Goal: Use online tool/utility: Utilize a website feature to perform a specific function

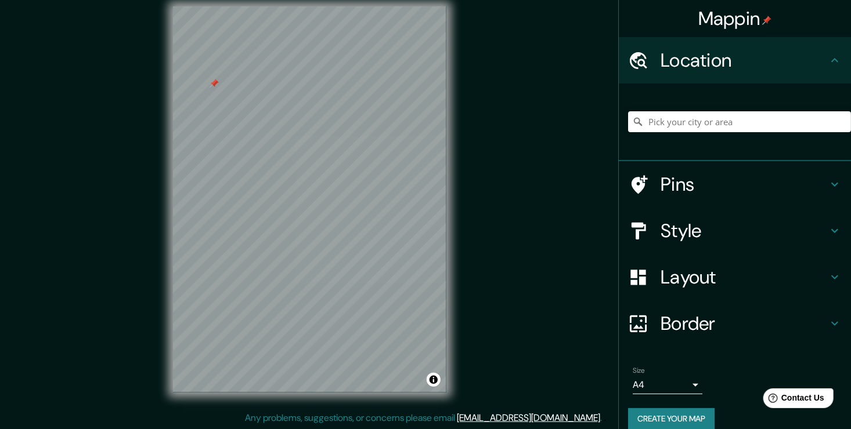
scroll to position [13, 0]
click at [667, 180] on h4 "Pins" at bounding box center [743, 184] width 167 height 23
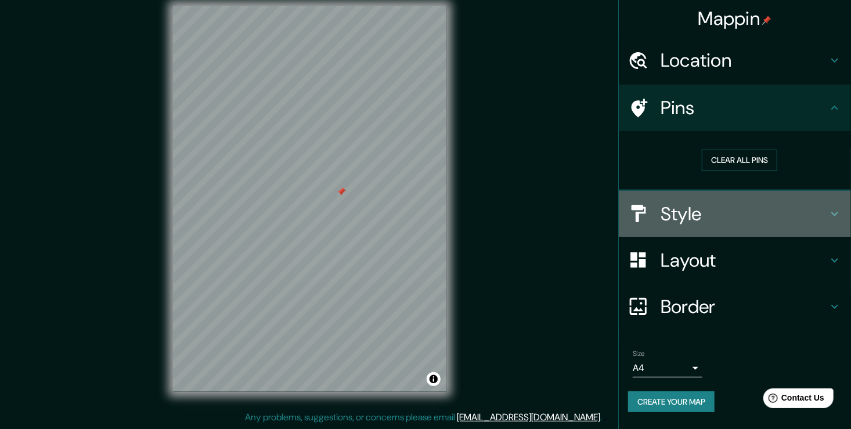
click at [755, 212] on h4 "Style" at bounding box center [743, 214] width 167 height 23
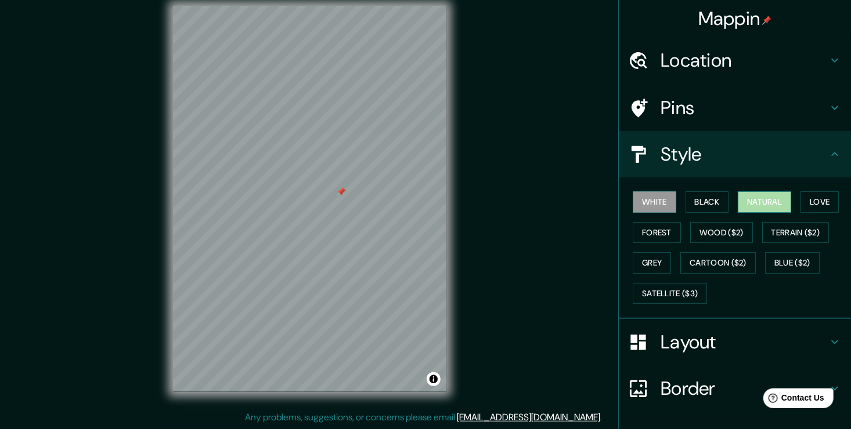
click at [764, 199] on button "Natural" at bounding box center [763, 201] width 53 height 21
click at [715, 196] on button "Black" at bounding box center [707, 201] width 44 height 21
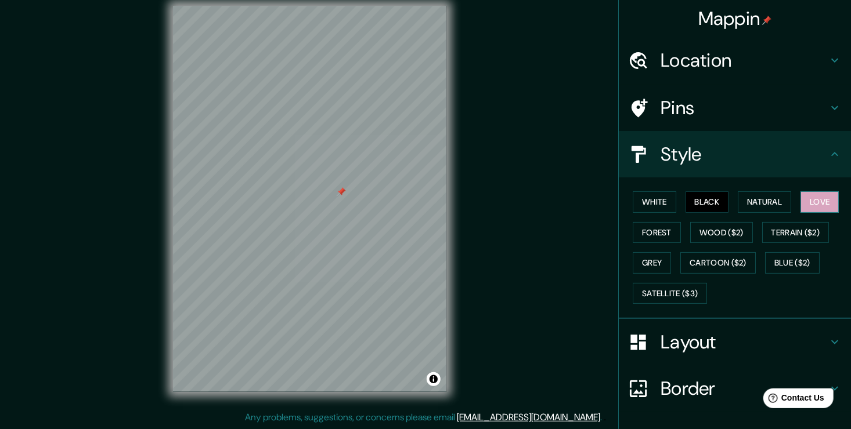
click at [801, 200] on button "Love" at bounding box center [819, 201] width 38 height 21
click at [811, 230] on button "Terrain ($2)" at bounding box center [795, 232] width 67 height 21
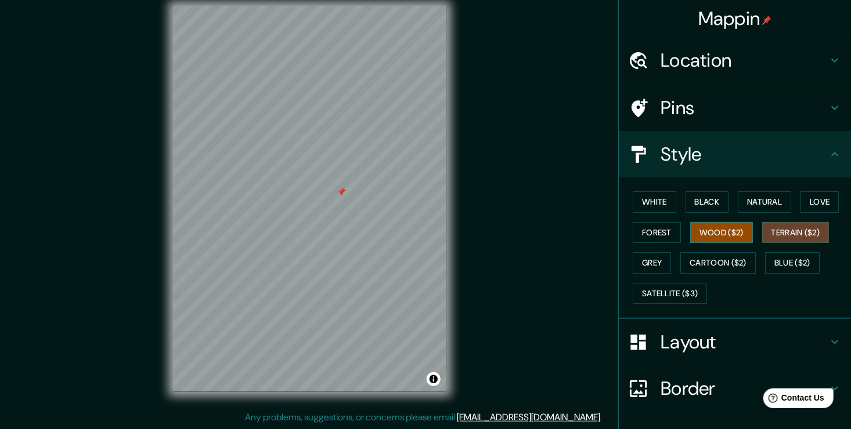
click at [691, 225] on button "Wood ($2)" at bounding box center [721, 232] width 63 height 21
click at [656, 229] on button "Forest" at bounding box center [656, 232] width 48 height 21
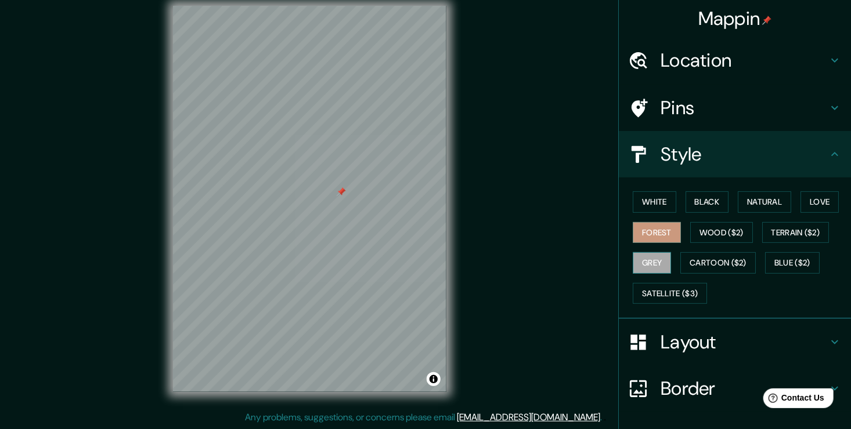
click at [650, 270] on button "Grey" at bounding box center [651, 262] width 38 height 21
click at [706, 274] on div "White Black Natural Love Forest Wood ($2) Terrain ($2) Grey Cartoon ($2) Blue (…" at bounding box center [739, 248] width 223 height 122
click at [713, 263] on button "Cartoon ($2)" at bounding box center [717, 262] width 75 height 21
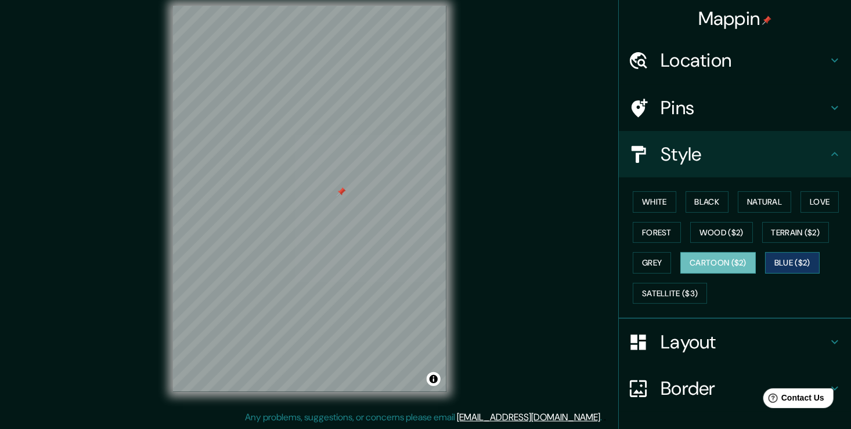
click at [801, 255] on button "Blue ($2)" at bounding box center [792, 262] width 55 height 21
click at [654, 296] on button "Satellite ($3)" at bounding box center [669, 293] width 74 height 21
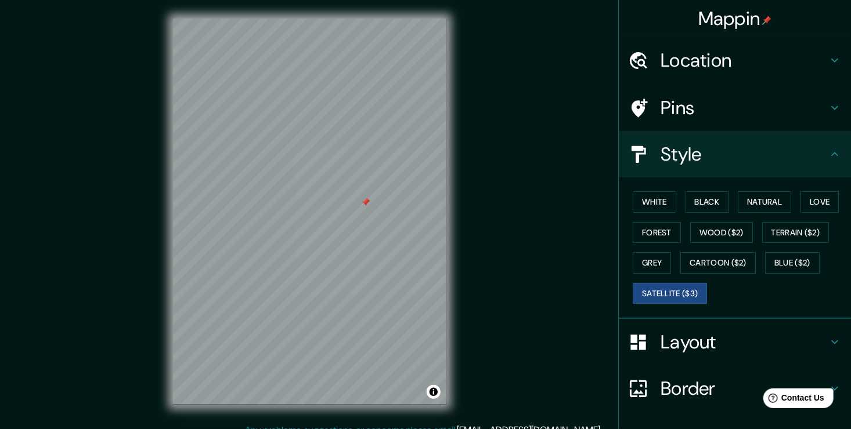
scroll to position [0, 0]
click at [787, 335] on h4 "Layout" at bounding box center [743, 342] width 167 height 23
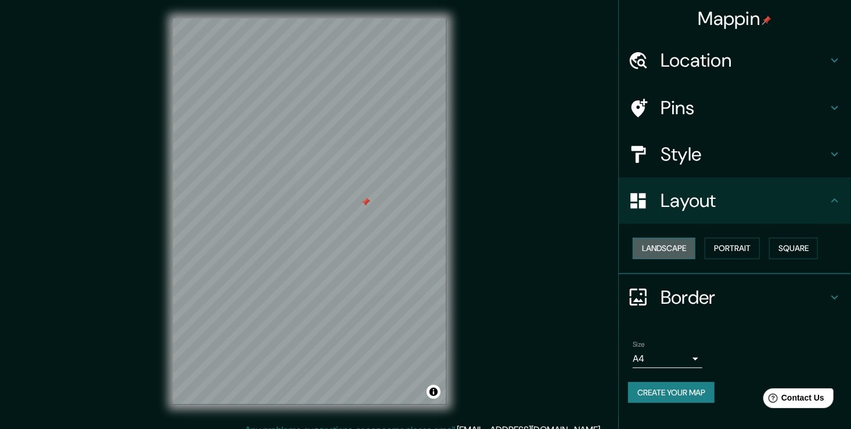
click at [670, 251] on button "Landscape" at bounding box center [663, 248] width 63 height 21
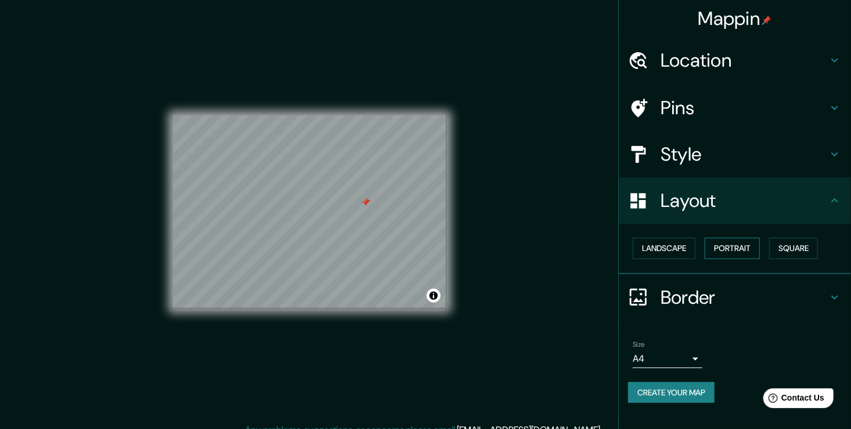
click at [715, 252] on button "Portrait" at bounding box center [731, 248] width 55 height 21
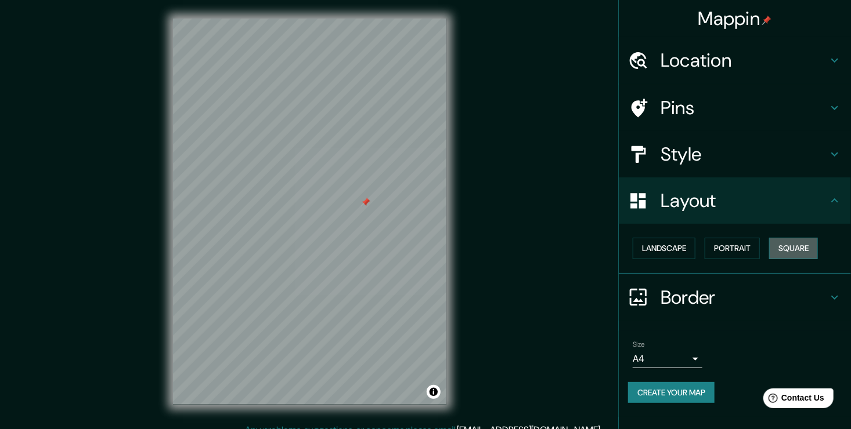
click at [798, 252] on button "Square" at bounding box center [793, 248] width 49 height 21
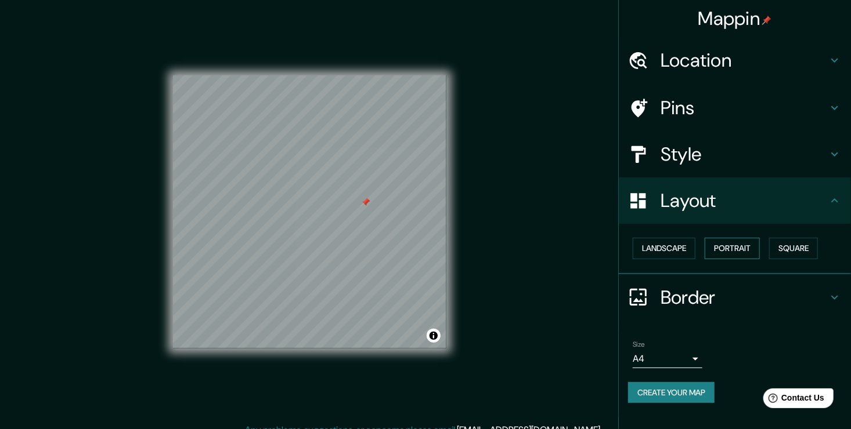
click at [720, 248] on button "Portrait" at bounding box center [731, 248] width 55 height 21
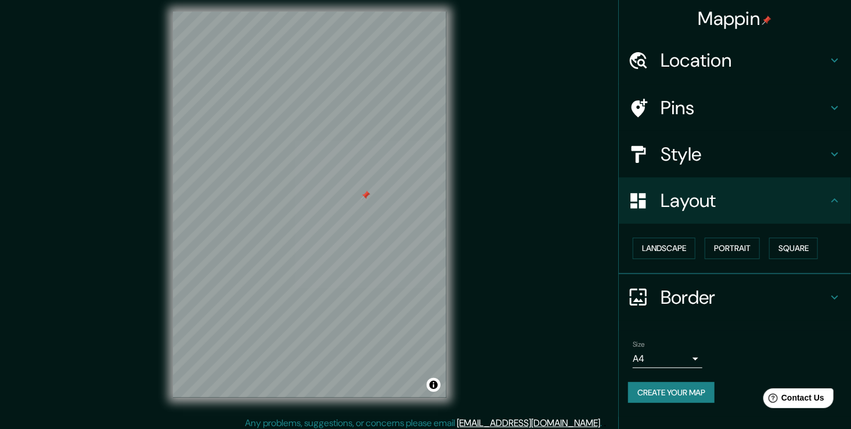
scroll to position [13, 0]
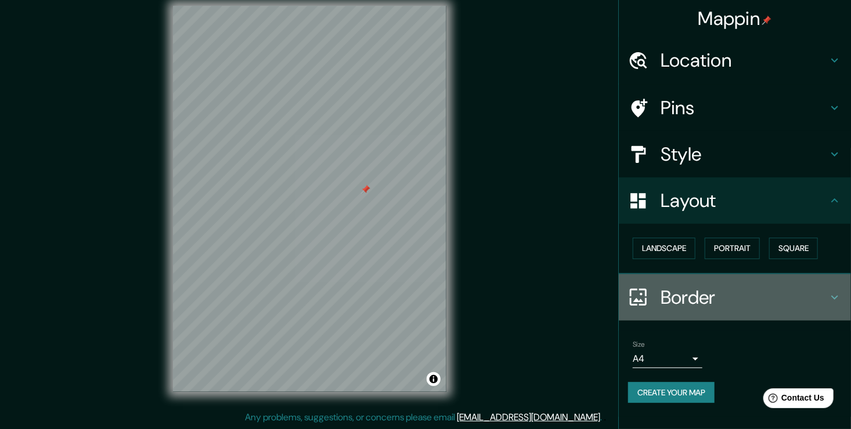
click at [827, 288] on h4 "Border" at bounding box center [743, 297] width 167 height 23
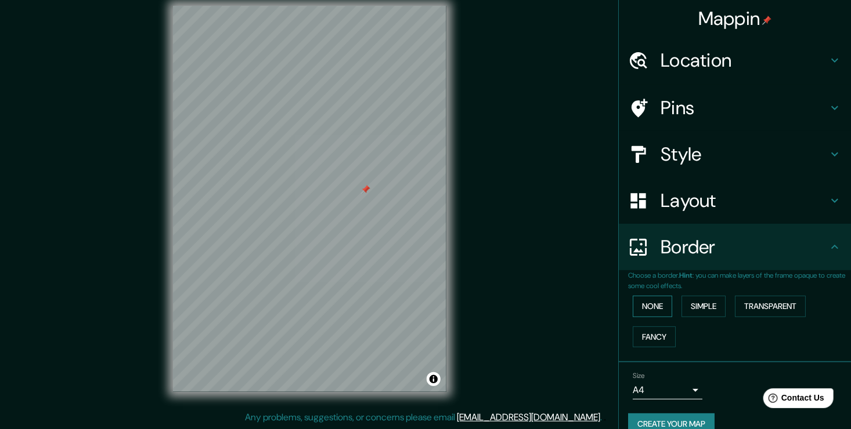
click at [644, 305] on button "None" at bounding box center [651, 306] width 39 height 21
click at [700, 304] on button "Simple" at bounding box center [703, 306] width 44 height 21
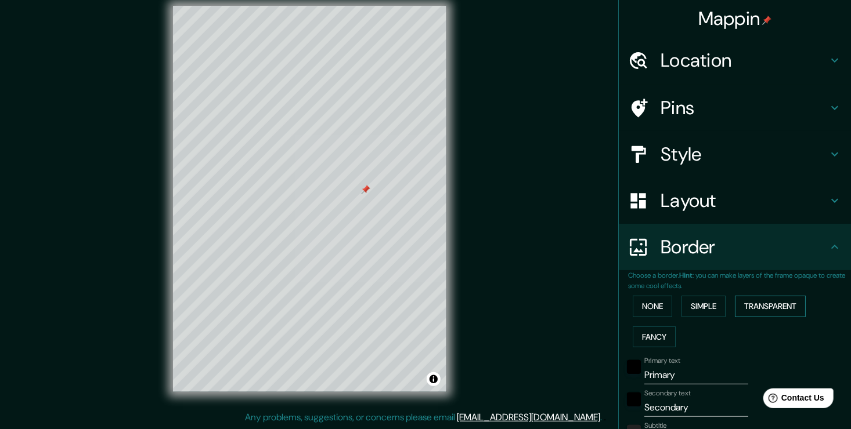
click at [766, 302] on button "Transparent" at bounding box center [770, 306] width 71 height 21
click at [641, 337] on button "Fancy" at bounding box center [653, 337] width 43 height 21
click at [762, 308] on button "Transparent" at bounding box center [770, 306] width 71 height 21
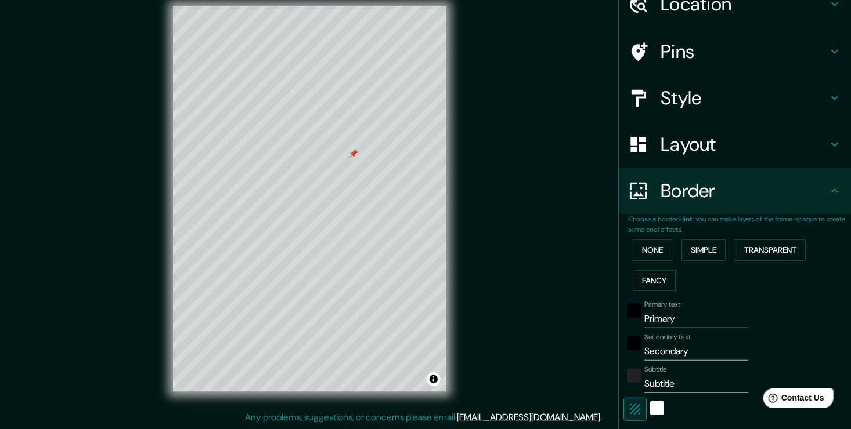
scroll to position [58, 0]
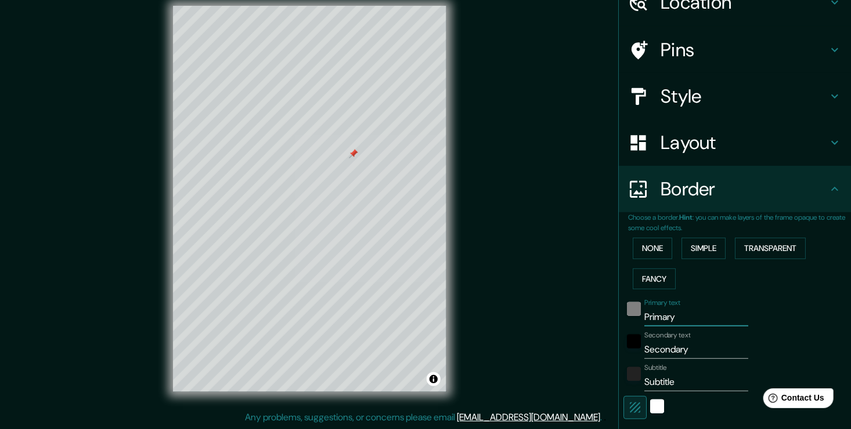
drag, startPoint x: 684, startPoint y: 315, endPoint x: 618, endPoint y: 312, distance: 66.2
click at [623, 312] on div "Primary text Primary" at bounding box center [718, 313] width 190 height 28
type input "f"
type input "226"
type input "38"
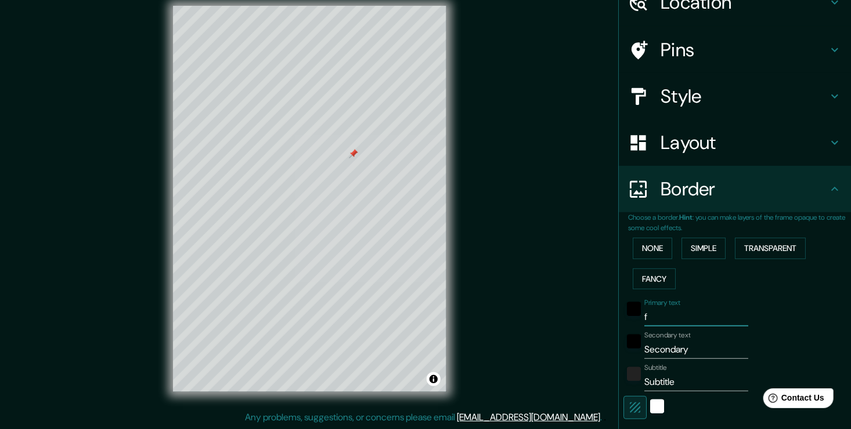
type input "fL"
type input "226"
type input "38"
type input "fLU"
type input "226"
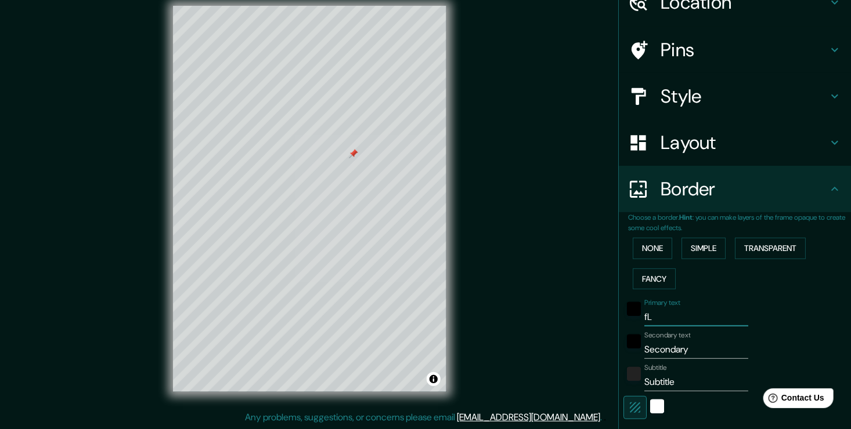
type input "38"
type input "fLUV"
type input "226"
type input "38"
type input "fLUVU"
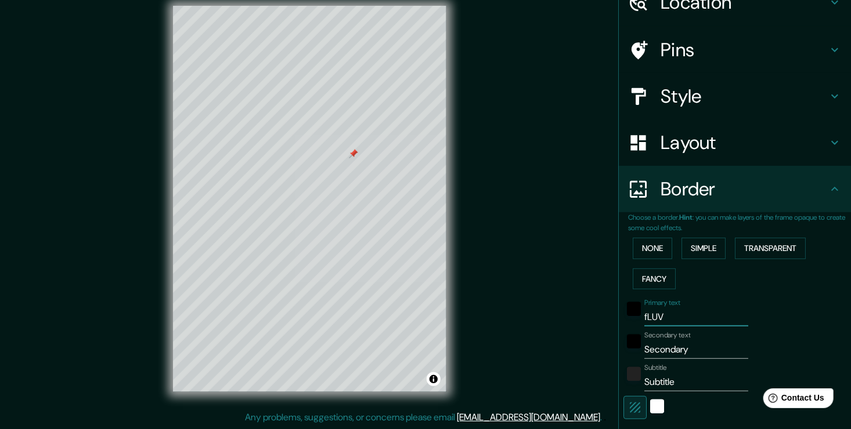
type input "226"
type input "38"
type input "fLUV"
type input "226"
type input "38"
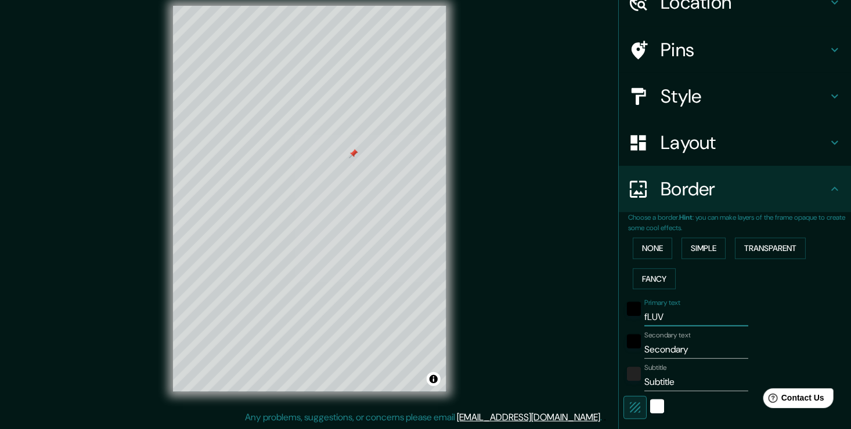
type input "fLUVI"
type input "226"
type input "38"
type input "fLUVIA"
type input "226"
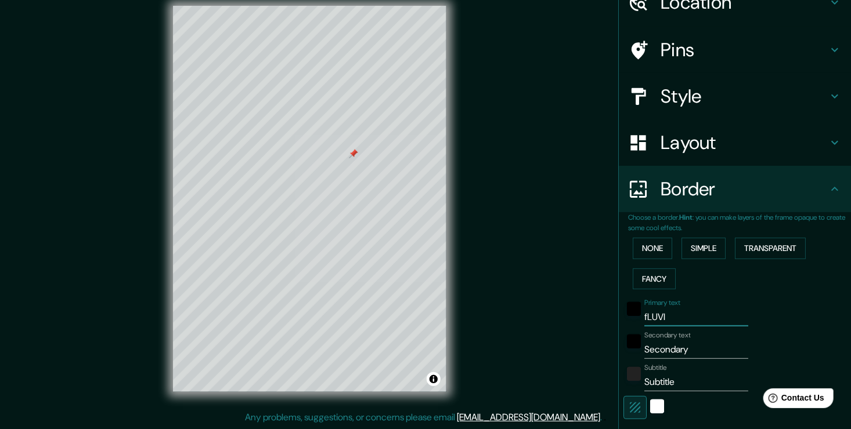
type input "38"
type input "fLUVIAL"
type input "226"
type input "38"
type input "fLUVIAL"
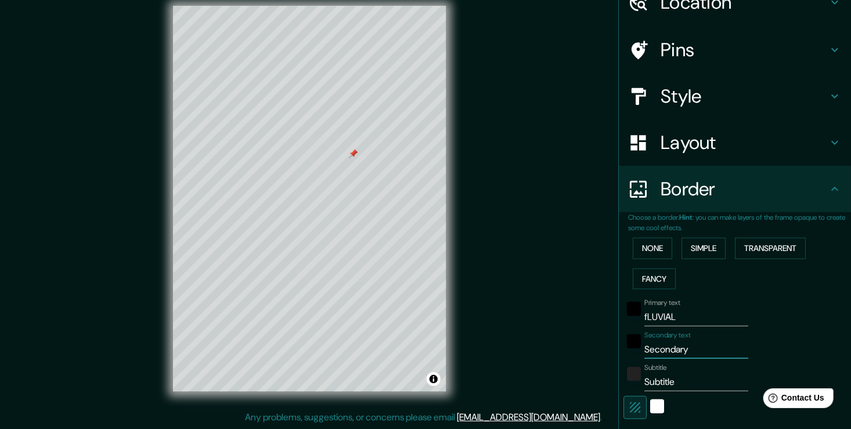
drag, startPoint x: 671, startPoint y: 355, endPoint x: 621, endPoint y: 360, distance: 49.5
click at [628, 360] on div "Primary text fLUVIAL Secondary text Secondary Subtitle Subtitle Add frame layer" at bounding box center [721, 400] width 186 height 212
type input "p"
type input "226"
type input "38"
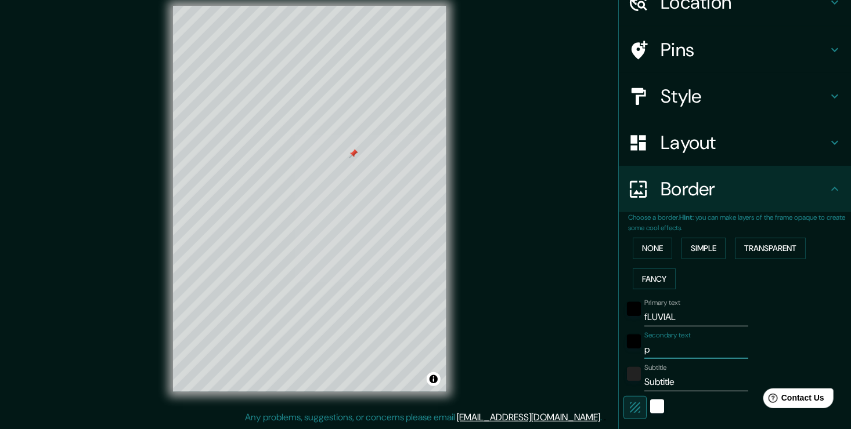
type input "pU"
type input "226"
type input "38"
type input "pUE"
type input "226"
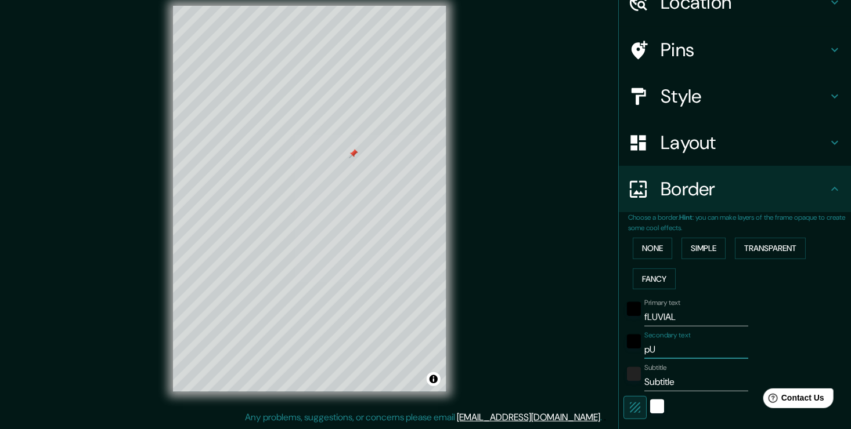
type input "38"
type input "pUER"
type input "226"
type input "38"
type input "pUERT"
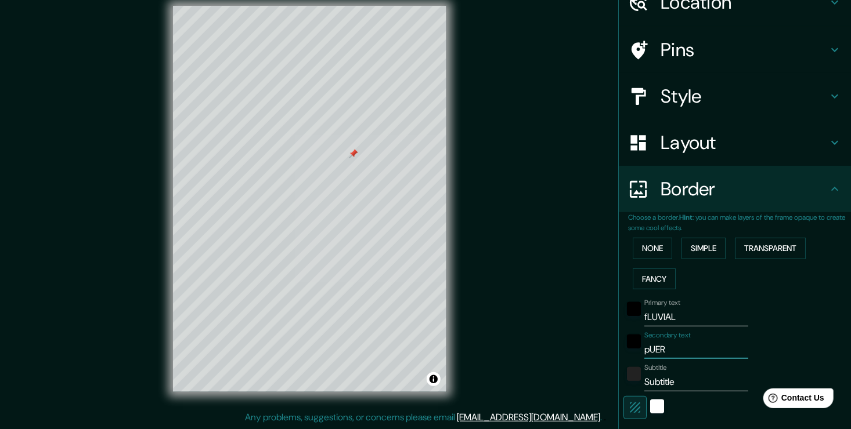
type input "226"
type input "38"
type input "pUERTO"
type input "226"
type input "38"
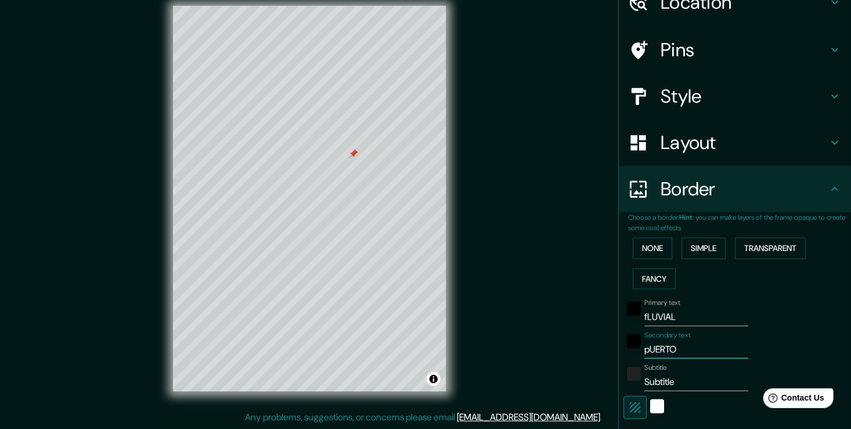
type input "pUERTO"
type input "226"
type input "38"
type input "pUERTO V"
type input "226"
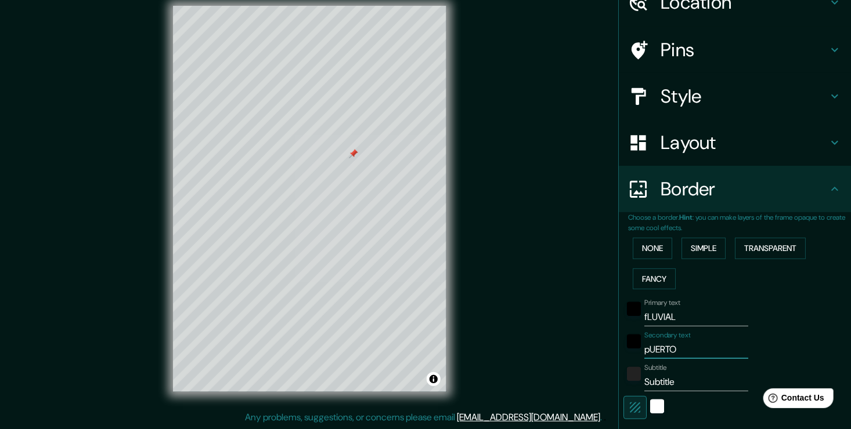
type input "38"
type input "pUERTO VA"
type input "226"
type input "38"
type input "pUERTO VAL"
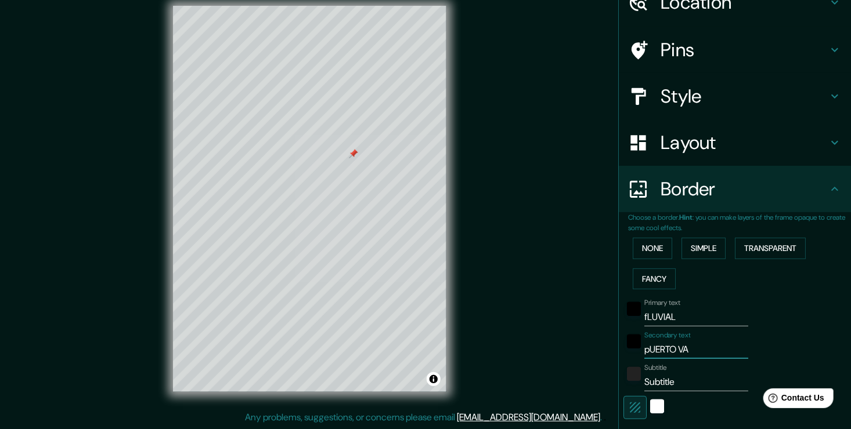
type input "226"
type input "38"
type input "pUERTO VALL"
type input "226"
type input "38"
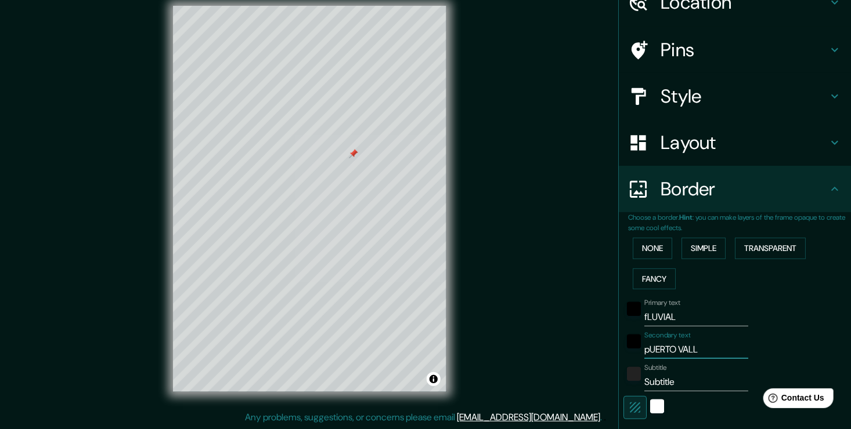
type input "pUERTO VALLA"
type input "226"
type input "38"
type input "pUERTO [PERSON_NAME]"
type input "226"
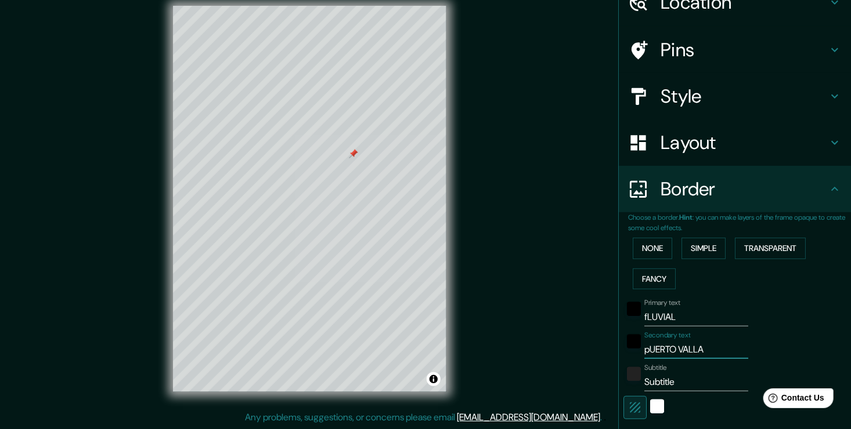
type input "38"
type input "pUERTO VALLART"
type input "226"
type input "38"
type input "pUERTO VALLARTA"
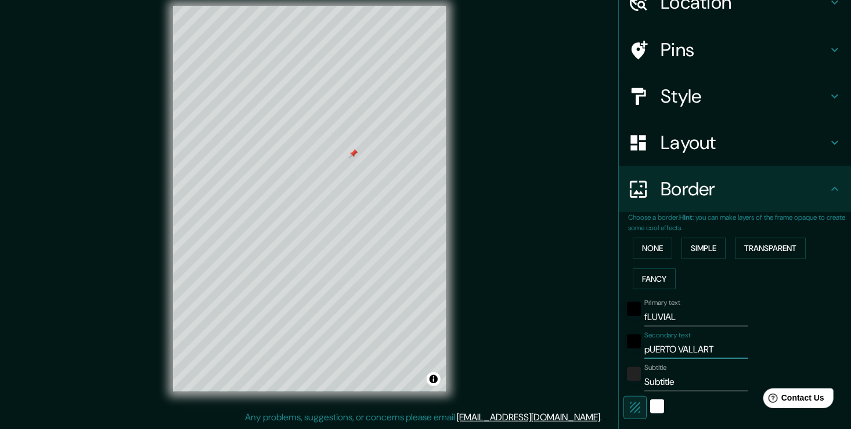
type input "226"
type input "38"
type input "pUERTO VALLARTA"
drag, startPoint x: 683, startPoint y: 379, endPoint x: 621, endPoint y: 383, distance: 62.2
click at [623, 383] on div "Subtitle Subtitle" at bounding box center [718, 378] width 190 height 28
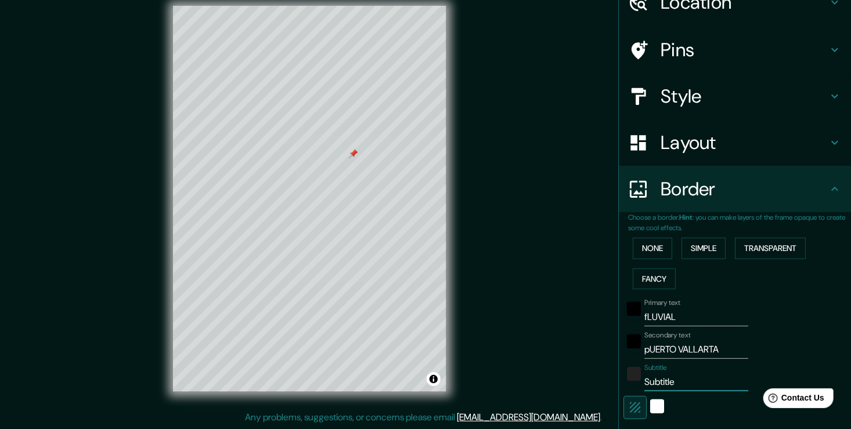
type input "226"
type input "38"
click at [650, 406] on div "white" at bounding box center [657, 407] width 14 height 14
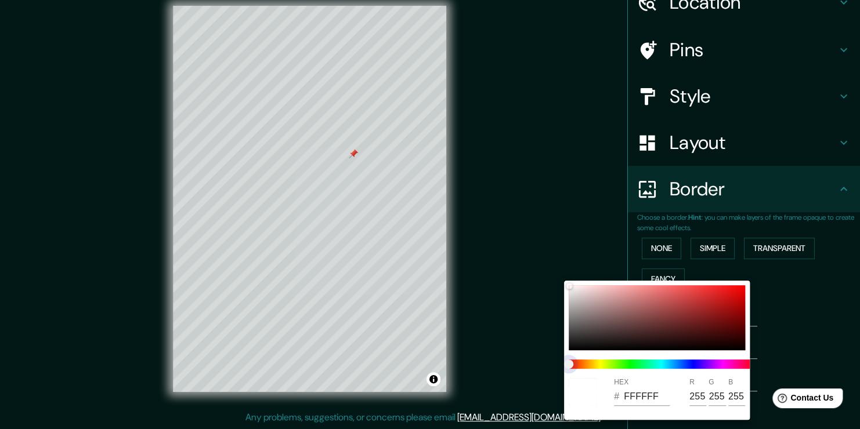
type input "226"
type input "38"
type input "226"
type input "38"
type input "226"
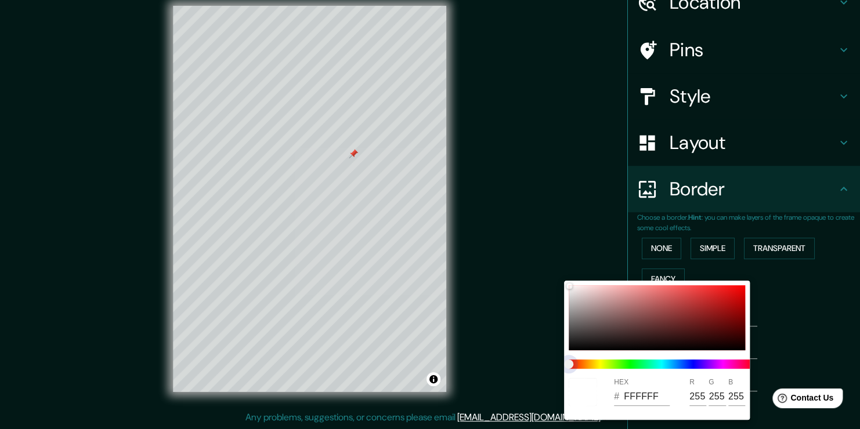
type input "38"
type input "226"
type input "38"
type input "226"
type input "38"
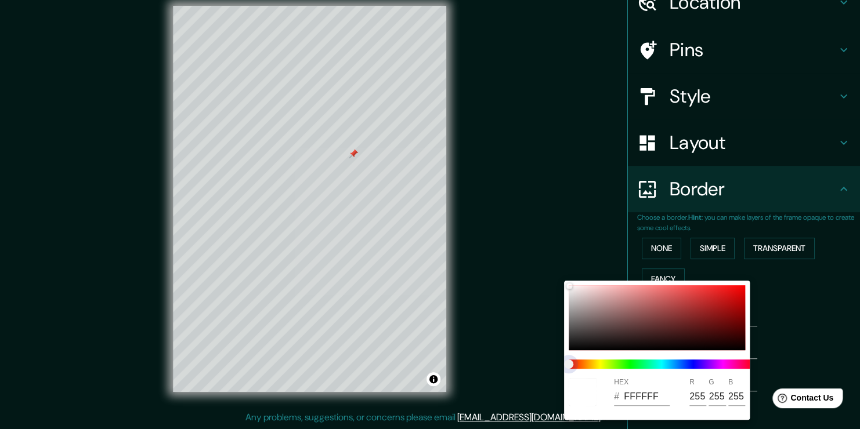
click at [639, 378] on div "HEX # FFFFFF R 255 G 255 B 255" at bounding box center [657, 350] width 186 height 139
type input "226"
type input "38"
type input "226"
type input "38"
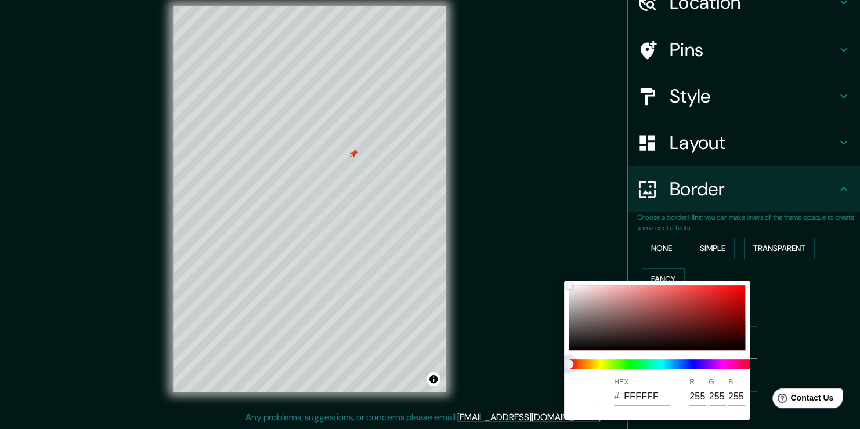
drag, startPoint x: 583, startPoint y: 364, endPoint x: 650, endPoint y: 365, distance: 67.9
click at [602, 366] on span at bounding box center [662, 364] width 186 height 9
type input "226"
type input "38"
type input "226"
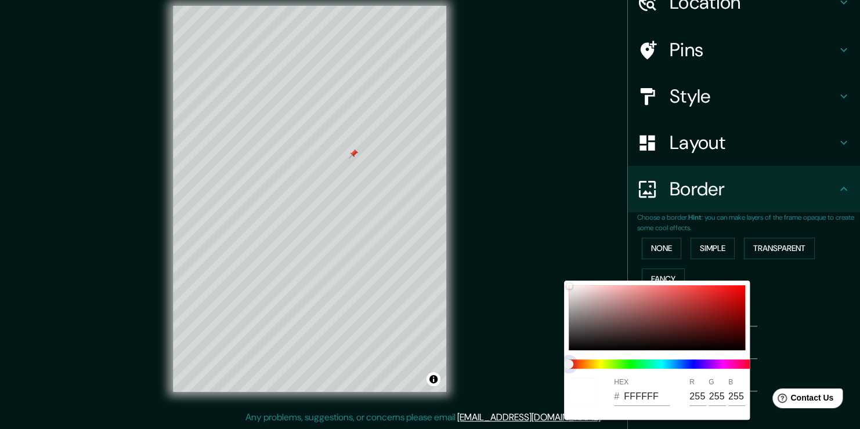
type input "38"
click at [664, 364] on span at bounding box center [662, 364] width 186 height 9
click at [675, 363] on span at bounding box center [662, 364] width 186 height 9
type input "226"
type input "38"
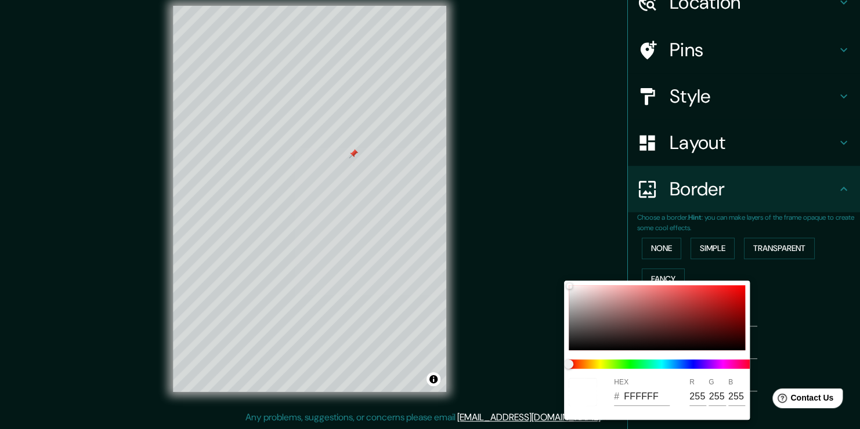
drag, startPoint x: 641, startPoint y: 357, endPoint x: 670, endPoint y: 362, distance: 29.4
click at [653, 360] on div at bounding box center [661, 364] width 195 height 19
type input "226"
type input "38"
drag, startPoint x: 672, startPoint y: 362, endPoint x: 682, endPoint y: 361, distance: 9.9
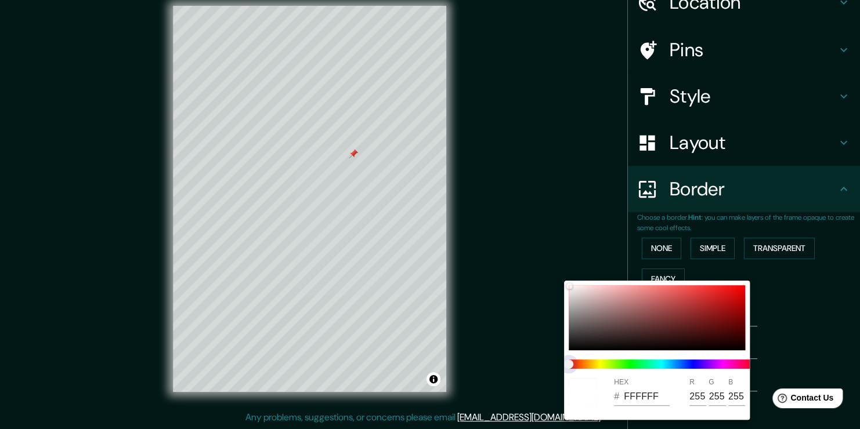
click at [675, 362] on span at bounding box center [662, 364] width 186 height 9
type input "226"
type input "38"
click at [683, 361] on span at bounding box center [662, 364] width 186 height 9
type input "226"
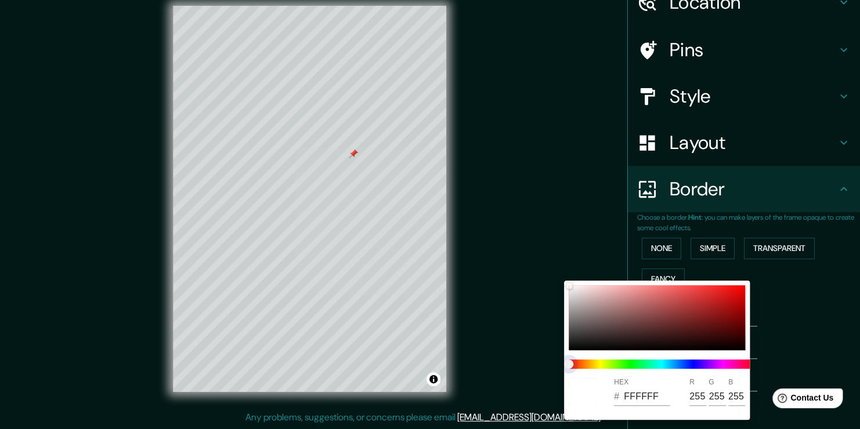
type input "38"
type input "226"
type input "38"
type input "226"
type input "38"
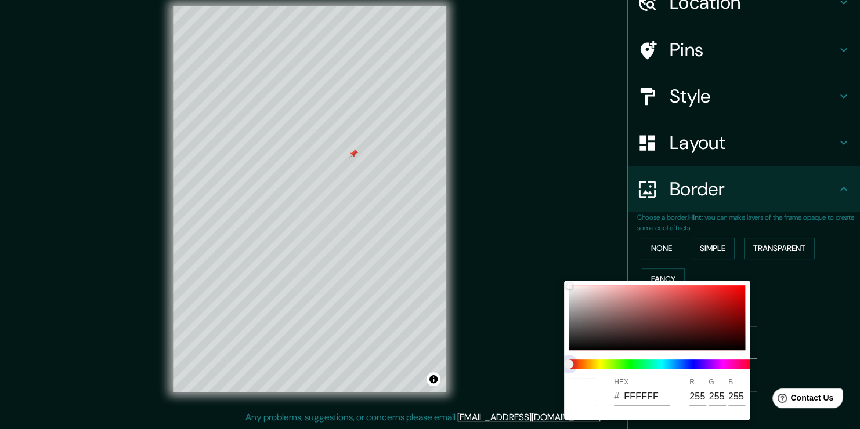
drag, startPoint x: 572, startPoint y: 364, endPoint x: 651, endPoint y: 369, distance: 79.6
click at [660, 371] on div at bounding box center [661, 364] width 195 height 19
type input "226"
type input "38"
type input "226"
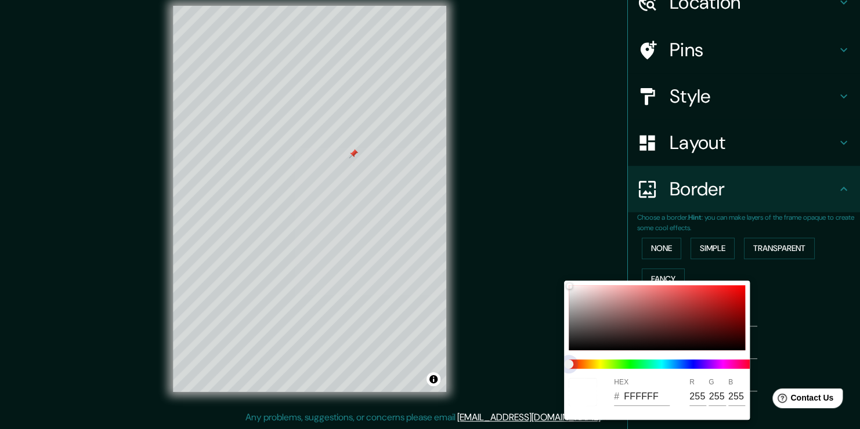
type input "38"
type input "226"
type input "38"
drag, startPoint x: 574, startPoint y: 359, endPoint x: 600, endPoint y: 358, distance: 25.6
click at [614, 360] on span at bounding box center [662, 364] width 186 height 9
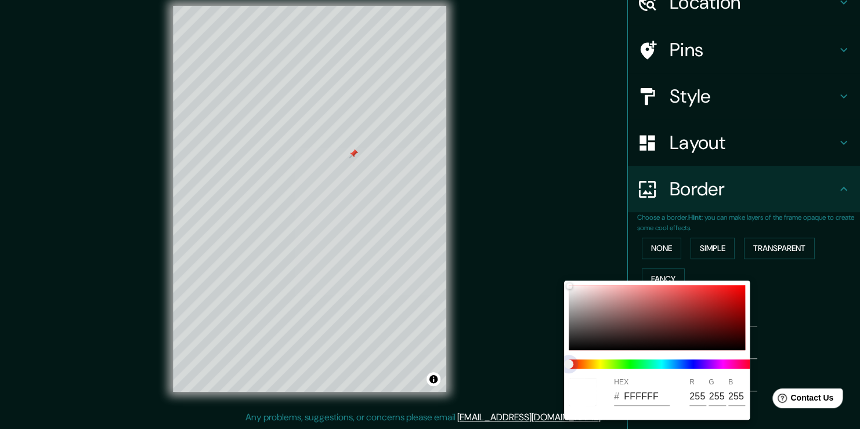
type input "226"
type input "38"
type input "226"
type input "38"
type input "226"
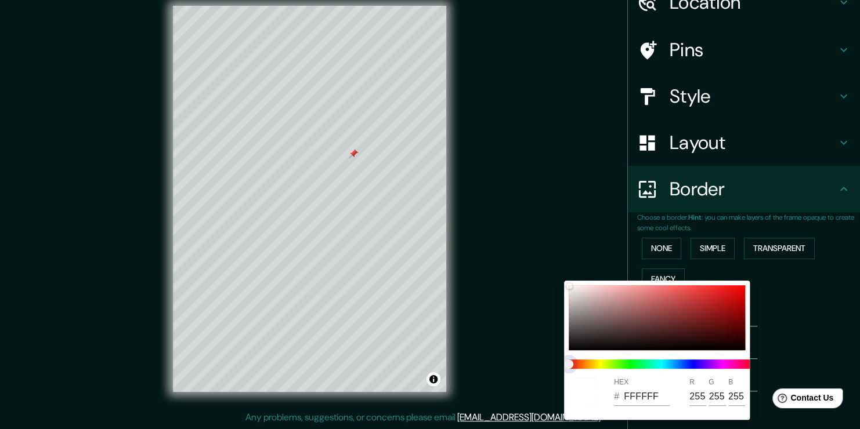
type input "38"
type input "226"
type input "38"
type input "226"
type input "38"
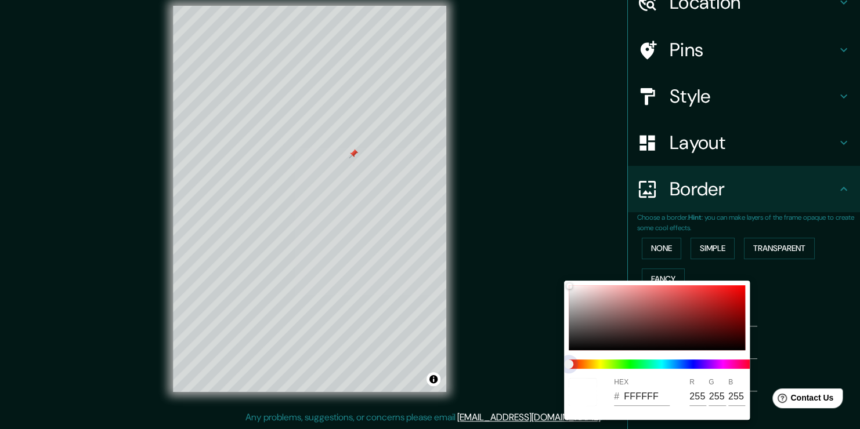
click at [606, 361] on span at bounding box center [662, 364] width 186 height 9
type input "226"
type input "38"
click at [663, 363] on span at bounding box center [662, 364] width 186 height 9
type input "226"
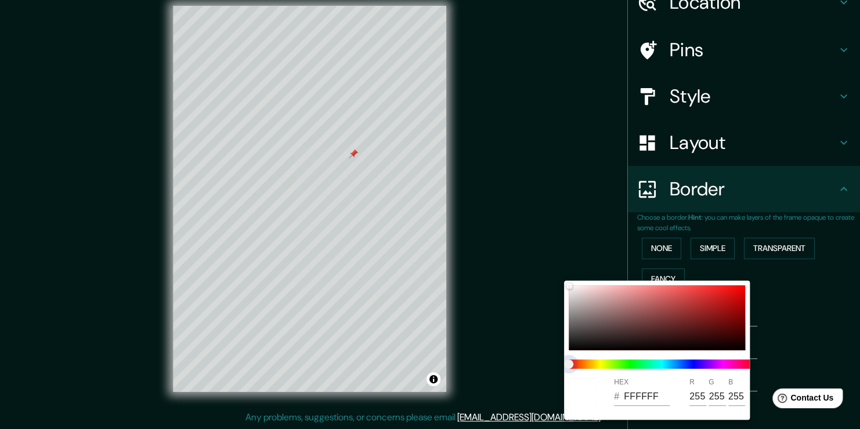
type input "38"
click at [678, 366] on span at bounding box center [662, 364] width 186 height 9
type input "226"
type input "38"
type input "226"
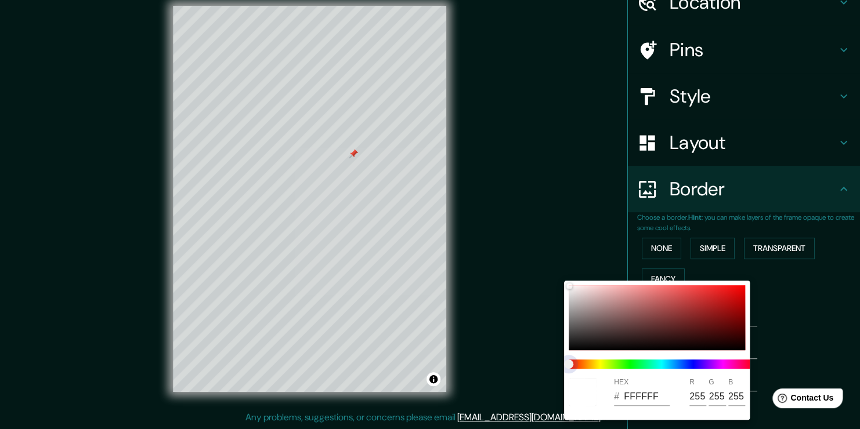
type input "38"
drag, startPoint x: 690, startPoint y: 366, endPoint x: 574, endPoint y: 323, distance: 123.7
click at [566, 325] on div "HEX # FFFFFF R 255 G 255 B 255" at bounding box center [657, 350] width 186 height 139
drag, startPoint x: 599, startPoint y: 319, endPoint x: 632, endPoint y: 317, distance: 33.1
click at [599, 319] on div at bounding box center [657, 317] width 176 height 65
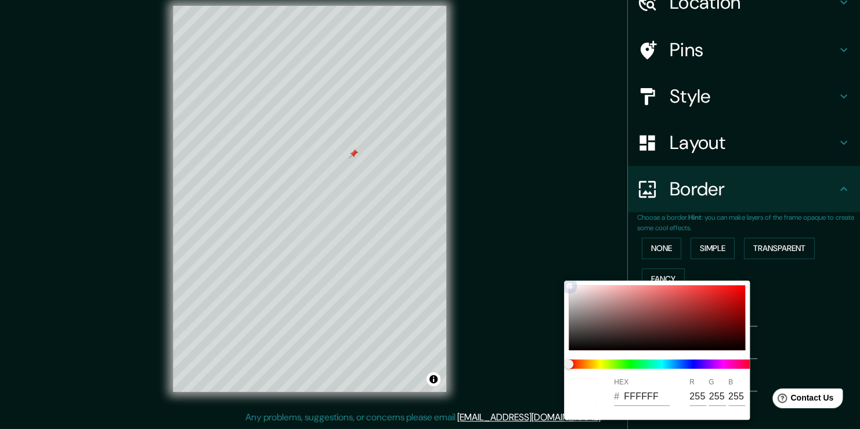
type input "226"
type input "38"
type input "7B6565"
type input "123"
type input "101"
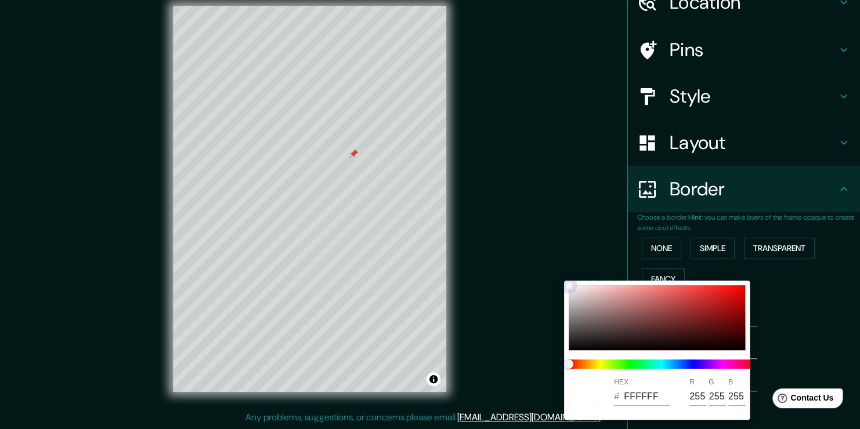
type input "101"
click at [643, 317] on div at bounding box center [657, 317] width 176 height 65
type input "226"
type input "38"
type input "824A4A"
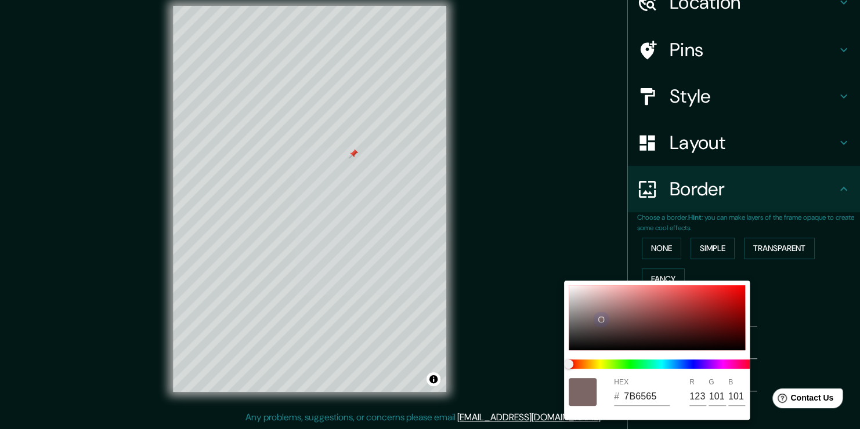
type input "130"
type input "74"
click at [664, 330] on div at bounding box center [657, 317] width 176 height 65
type input "226"
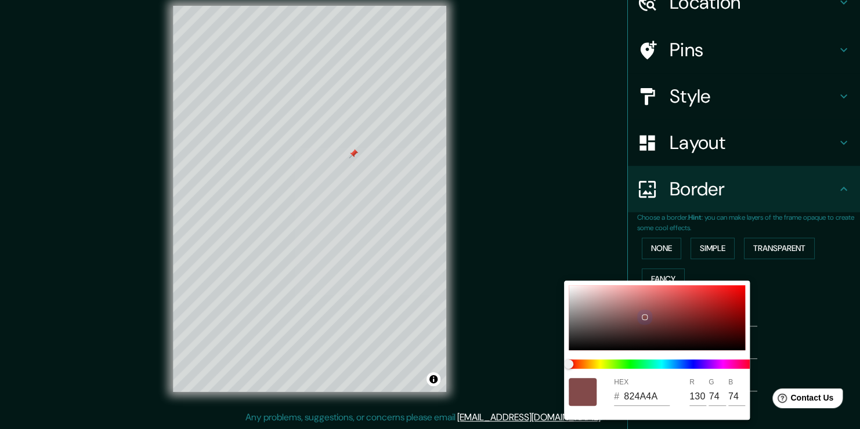
type input "38"
type input "512525"
type input "81"
type input "37"
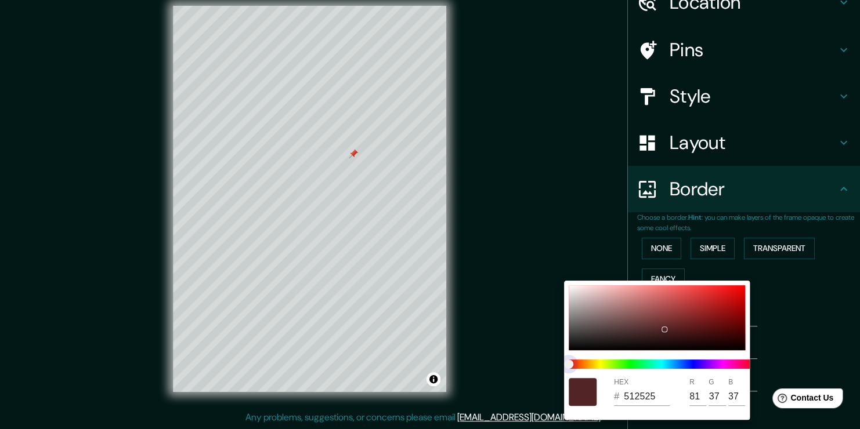
click at [685, 369] on span at bounding box center [662, 364] width 186 height 9
type input "226"
type input "38"
type input "263052"
type input "38"
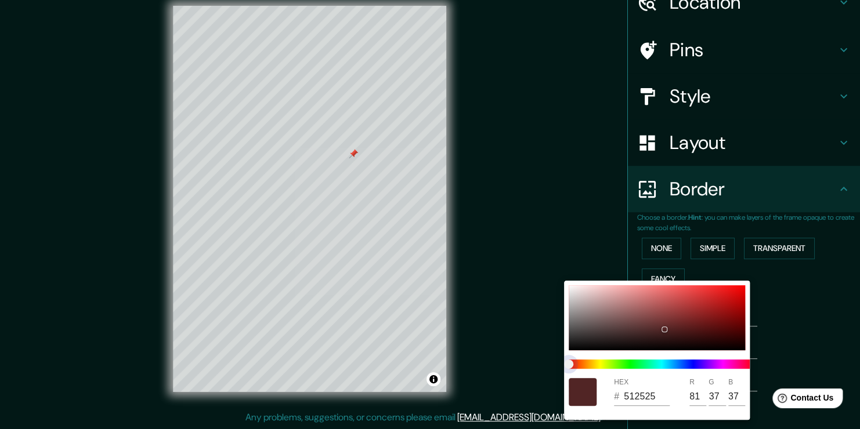
type input "48"
type input "82"
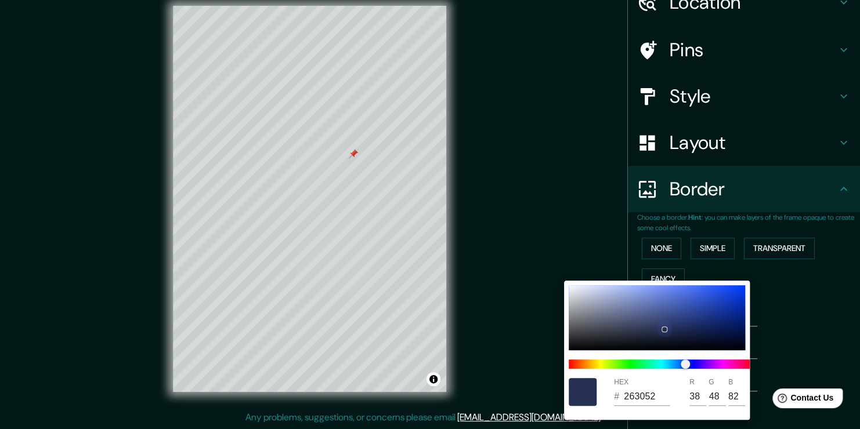
type input "226"
type input "38"
type input "475584"
type input "71"
type input "85"
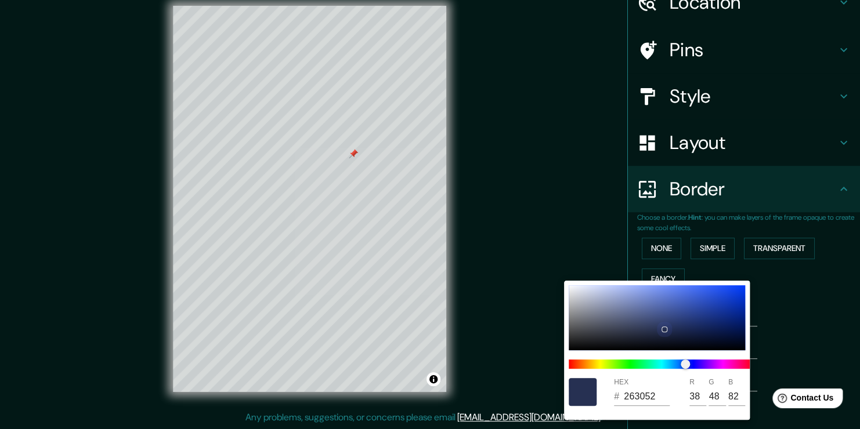
type input "132"
type input "226"
type input "38"
type input "5B6DA6"
type input "91"
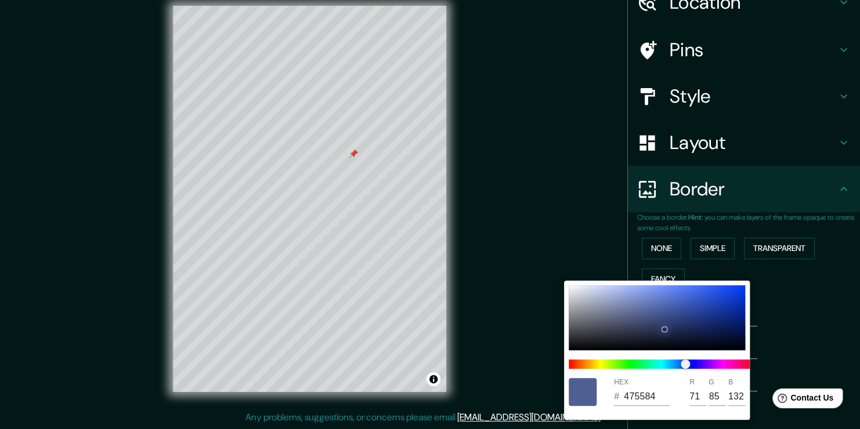
type input "109"
type input "166"
type input "226"
type input "38"
type input "6073B0"
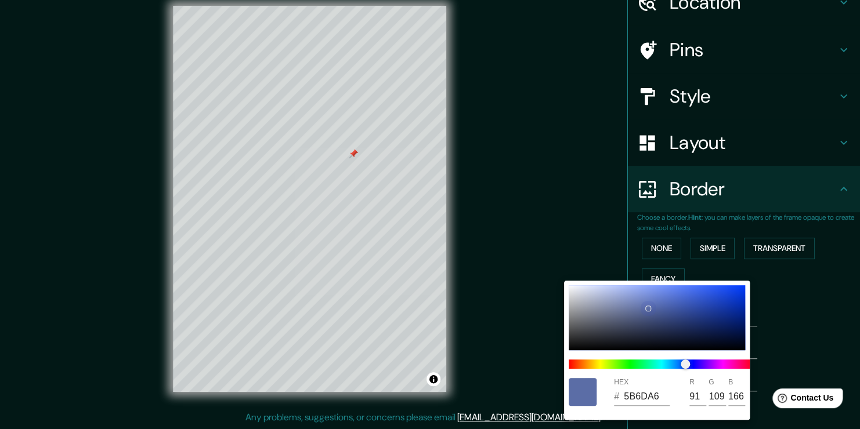
type input "96"
type input "115"
type input "176"
type input "226"
type input "38"
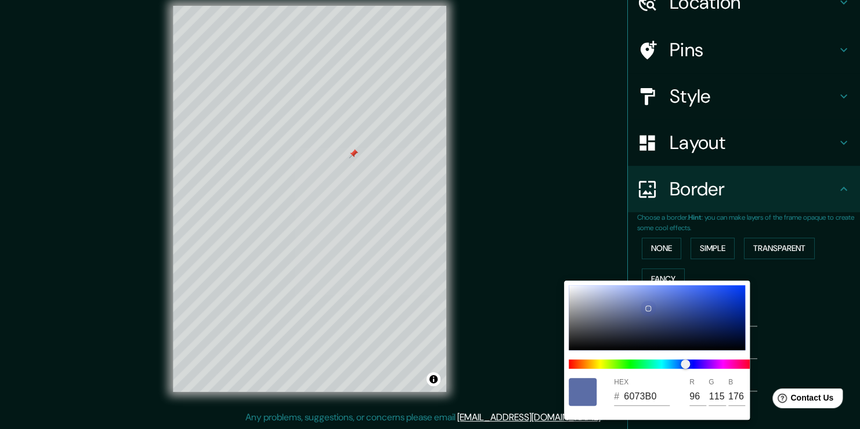
type input "6477B6"
type input "100"
type input "119"
type input "182"
type input "226"
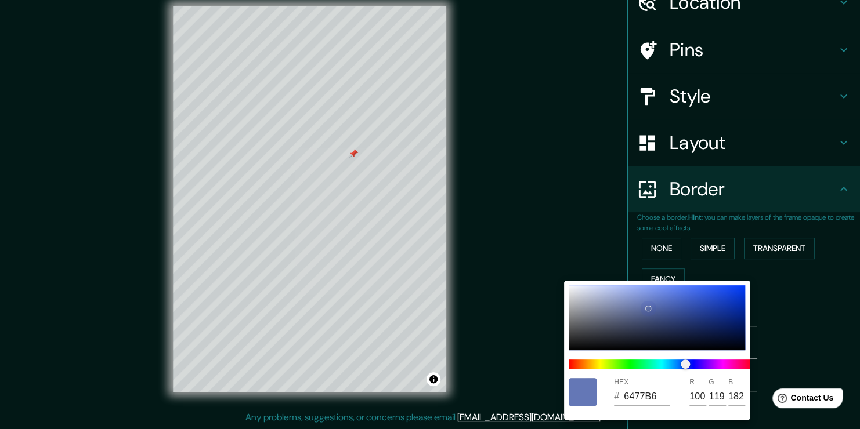
type input "38"
type input "667ABB"
type input "102"
type input "122"
type input "187"
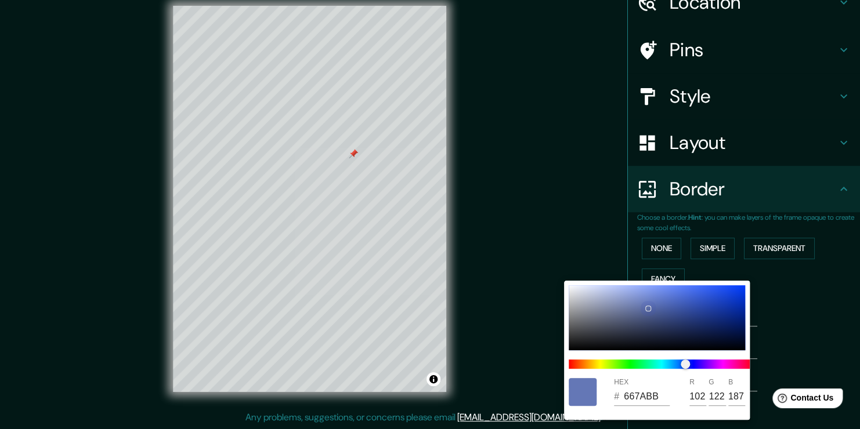
type input "226"
type input "38"
type input "6A7FC4"
type input "106"
type input "127"
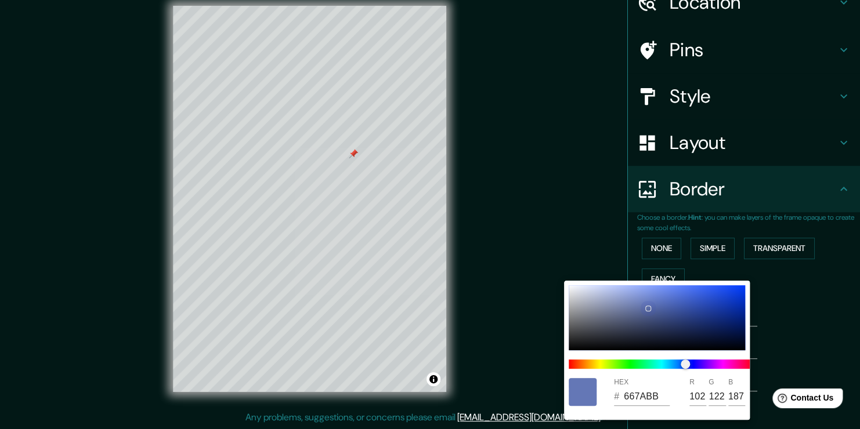
type input "196"
type input "226"
type input "38"
type input "6F85CD"
type input "111"
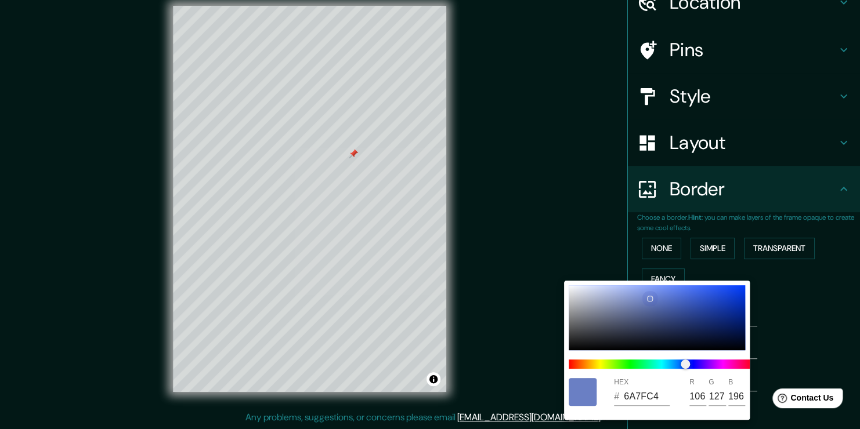
type input "133"
type input "205"
type input "226"
type input "38"
drag, startPoint x: 663, startPoint y: 330, endPoint x: 680, endPoint y: 309, distance: 27.2
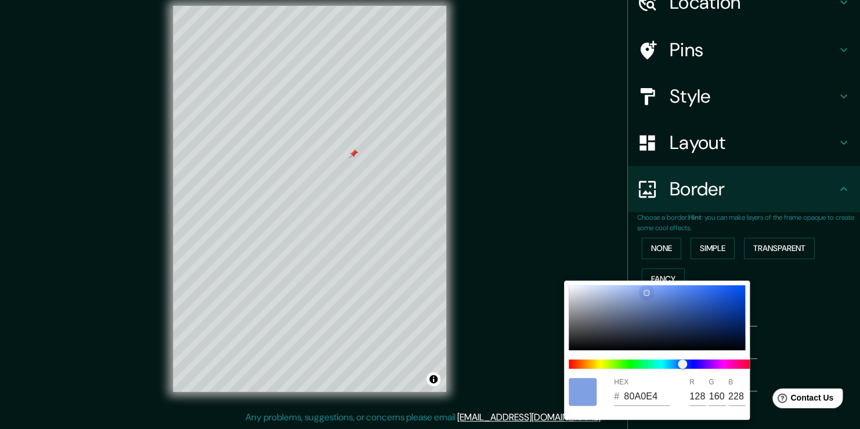
click at [646, 292] on div at bounding box center [646, 293] width 5 height 5
click at [836, 321] on div at bounding box center [430, 214] width 860 height 429
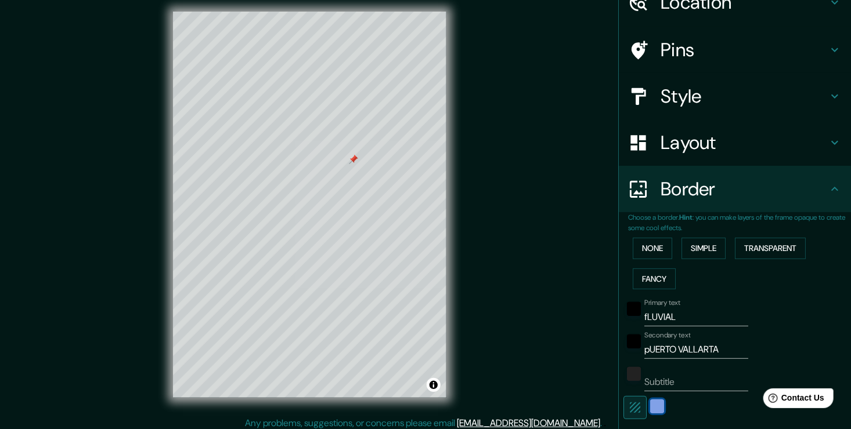
scroll to position [0, 0]
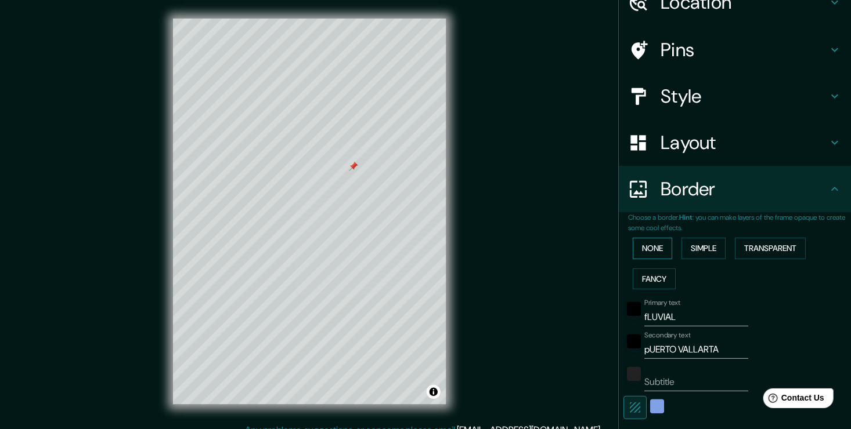
click at [655, 241] on button "None" at bounding box center [651, 248] width 39 height 21
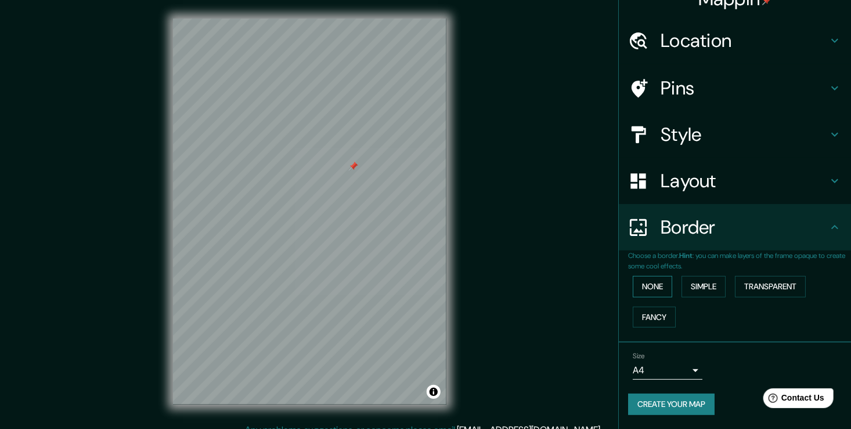
scroll to position [19, 0]
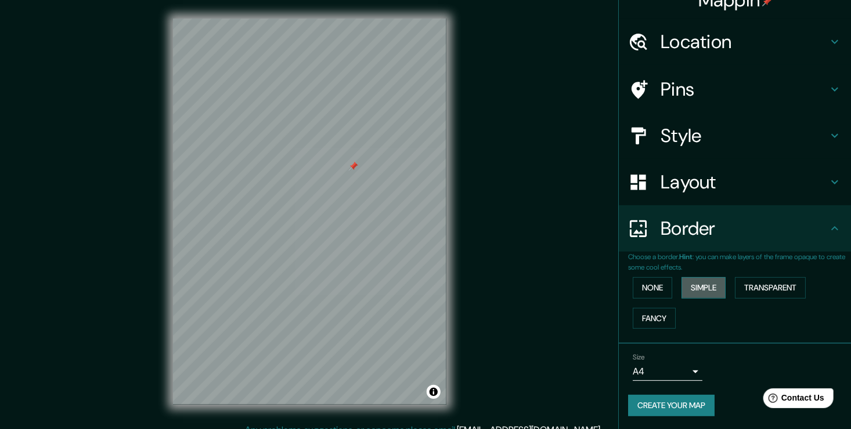
click at [708, 286] on button "Simple" at bounding box center [703, 287] width 44 height 21
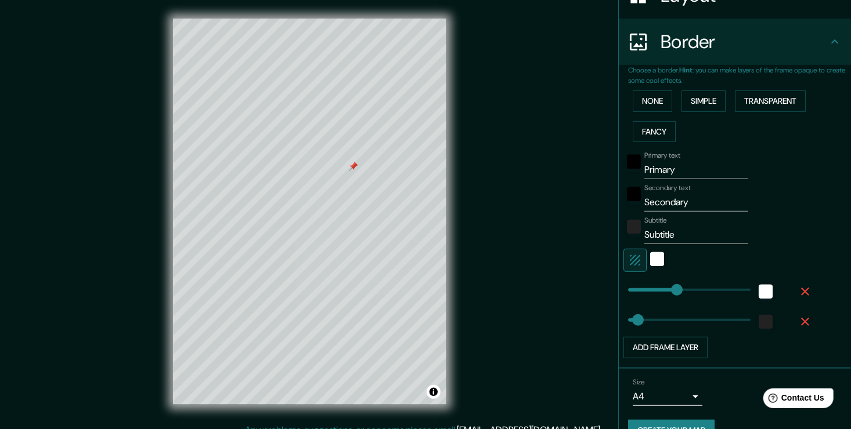
scroll to position [229, 0]
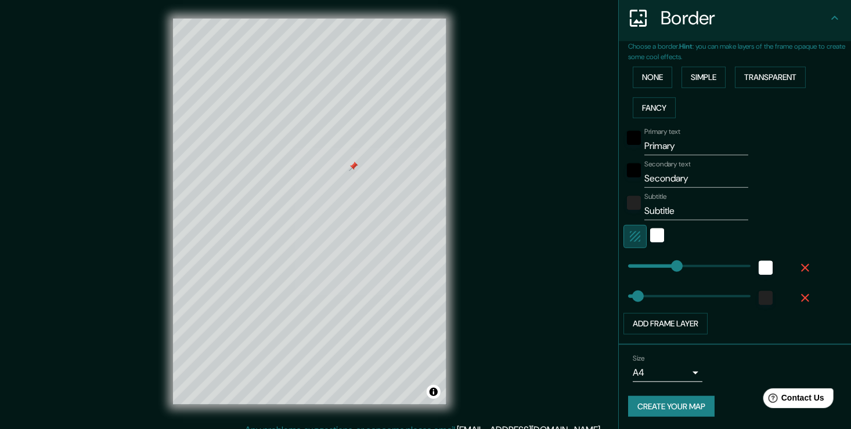
click at [631, 236] on icon "button" at bounding box center [635, 237] width 14 height 14
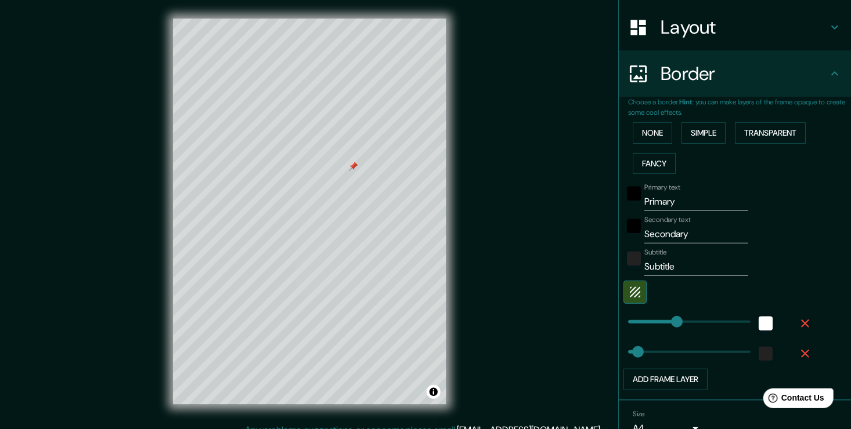
scroll to position [171, 0]
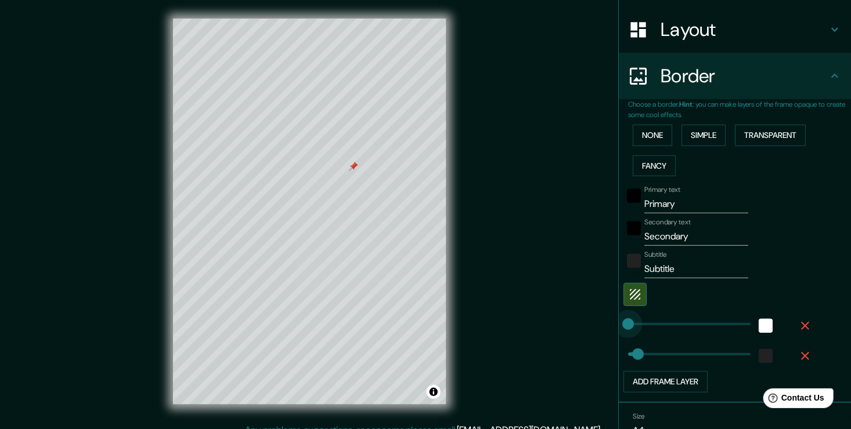
drag, startPoint x: 662, startPoint y: 320, endPoint x: 602, endPoint y: 320, distance: 60.3
drag, startPoint x: 681, startPoint y: 200, endPoint x: 603, endPoint y: 203, distance: 77.2
click at [603, 203] on div "Mappin Location Pins Style Layout Border Choose a border. Hint : you can make l…" at bounding box center [425, 221] width 851 height 442
drag, startPoint x: 704, startPoint y: 237, endPoint x: 613, endPoint y: 244, distance: 90.8
click at [619, 244] on div "Choose a border. Hint : you can make layers of the frame opaque to create some …" at bounding box center [735, 251] width 232 height 304
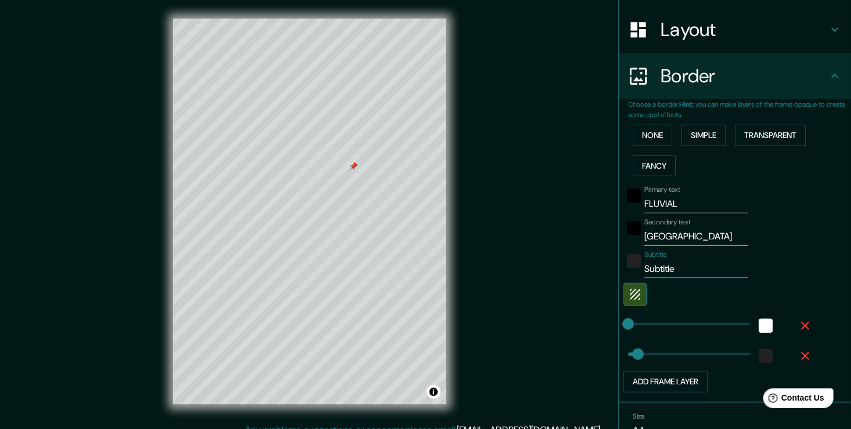
drag, startPoint x: 678, startPoint y: 266, endPoint x: 613, endPoint y: 273, distance: 64.8
click at [619, 273] on div "Choose a border. Hint : you can make layers of the frame opaque to create some …" at bounding box center [735, 251] width 232 height 304
click at [758, 327] on div "white" at bounding box center [765, 326] width 14 height 14
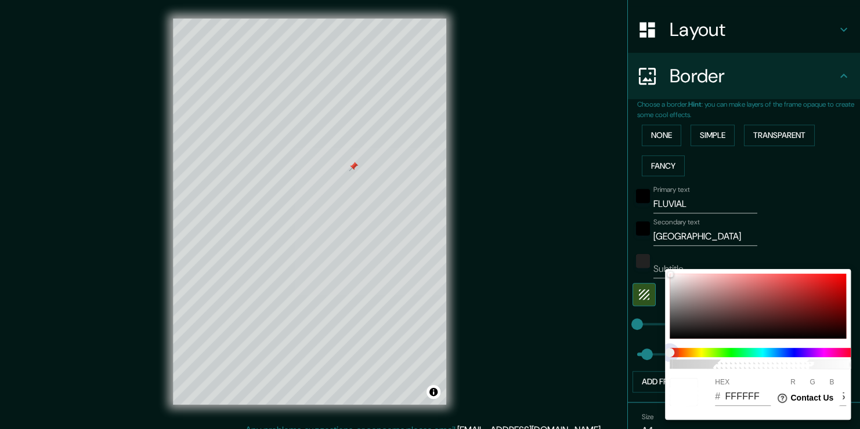
click at [790, 351] on span at bounding box center [763, 352] width 186 height 9
click at [765, 313] on div at bounding box center [758, 306] width 176 height 65
click at [789, 306] on div at bounding box center [758, 306] width 176 height 65
click at [786, 348] on div "100" at bounding box center [762, 358] width 195 height 30
click at [792, 352] on span at bounding box center [763, 352] width 186 height 9
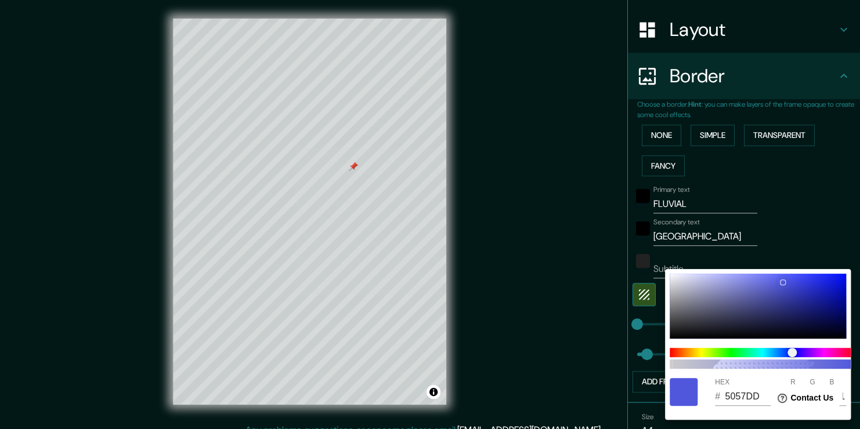
drag, startPoint x: 790, startPoint y: 306, endPoint x: 783, endPoint y: 285, distance: 21.5
click at [782, 280] on div at bounding box center [782, 282] width 5 height 5
click at [802, 209] on div at bounding box center [430, 214] width 860 height 429
